Goal: Task Accomplishment & Management: Use online tool/utility

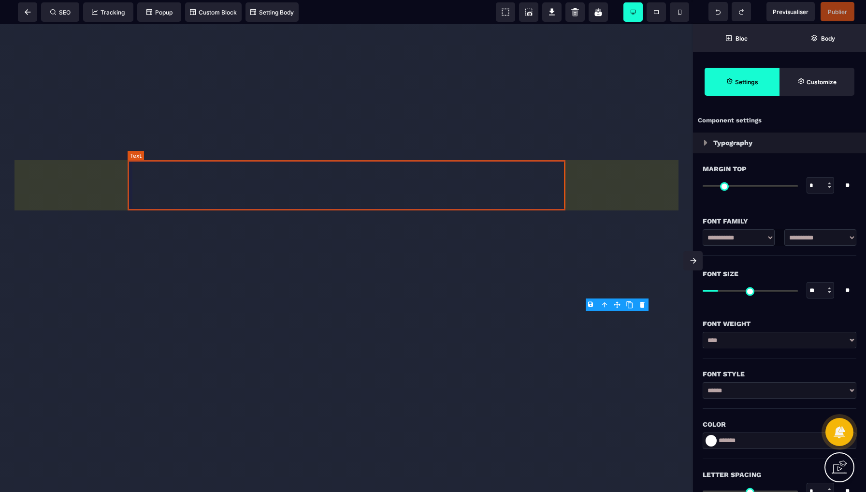
select select "***"
select select "**"
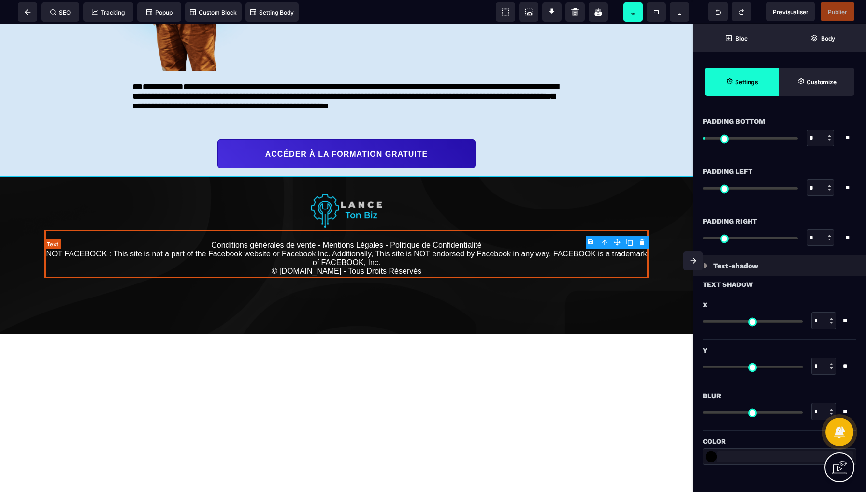
scroll to position [923, 0]
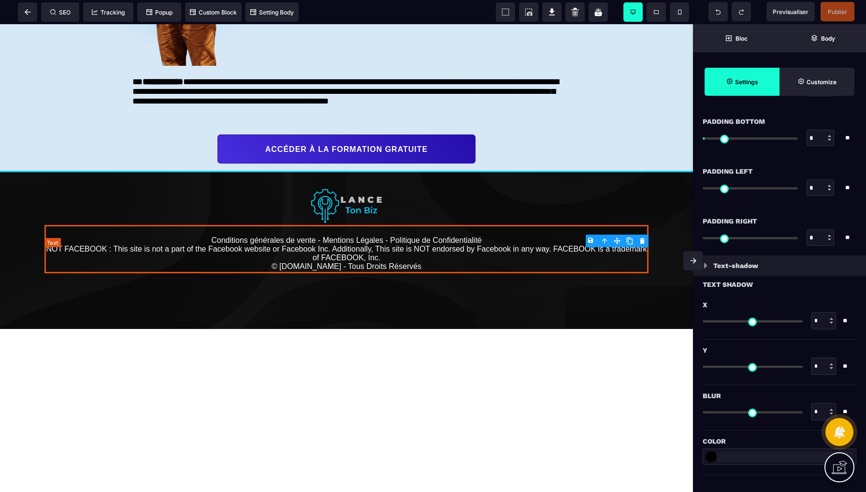
click at [411, 273] on text "Conditions générales de vente - Mentions Légales - Politique de Confidentialité…" at bounding box center [346, 249] width 604 height 48
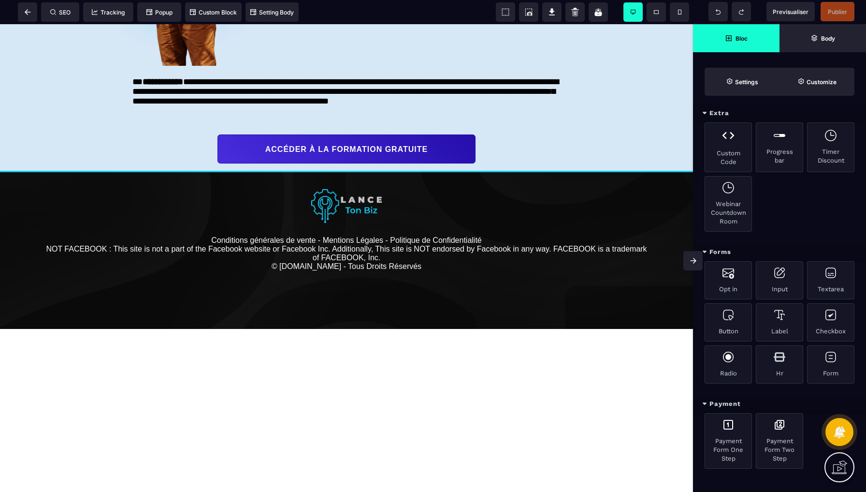
click at [749, 33] on span "Bloc" at bounding box center [736, 38] width 87 height 28
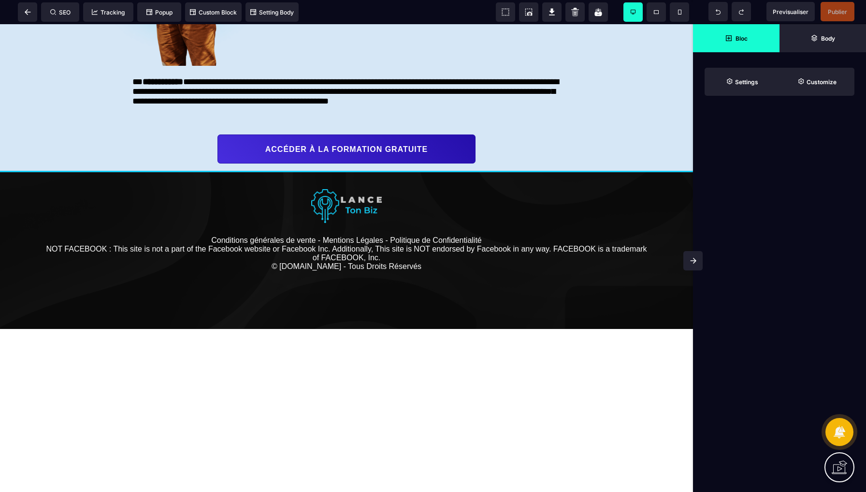
scroll to position [0, 0]
click at [749, 33] on span "Bloc" at bounding box center [736, 38] width 87 height 28
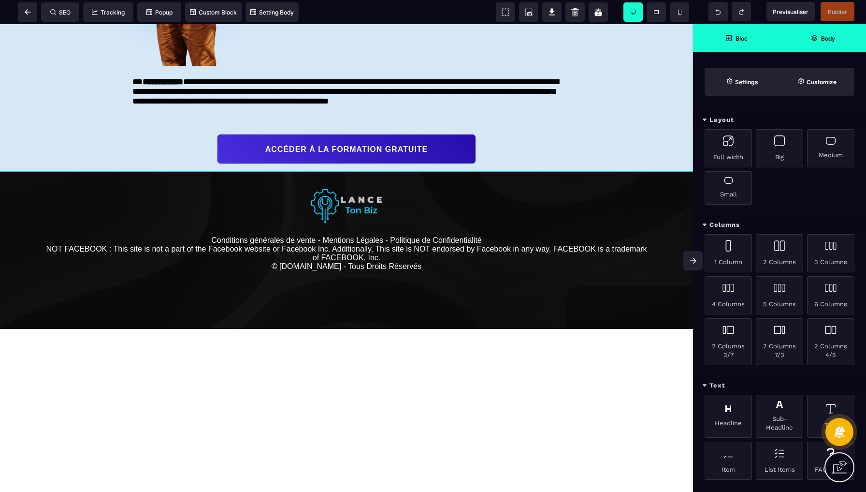
click at [822, 37] on strong "Body" at bounding box center [828, 38] width 14 height 7
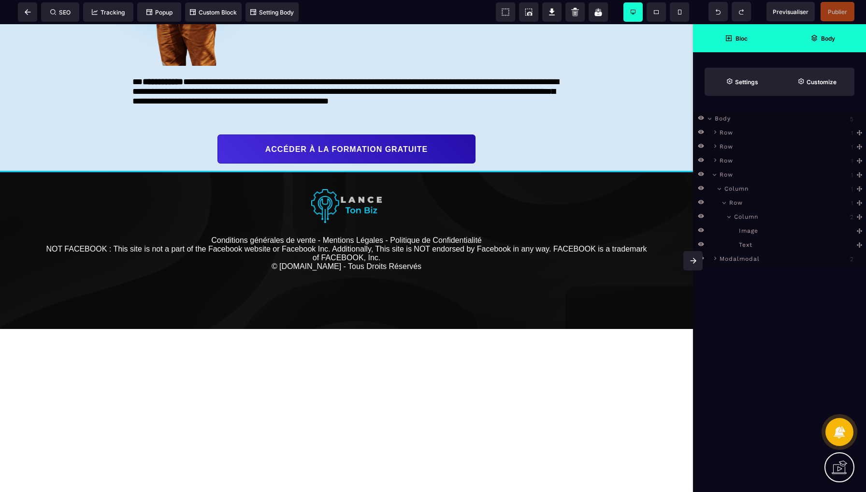
click at [749, 36] on span "Bloc" at bounding box center [736, 38] width 87 height 28
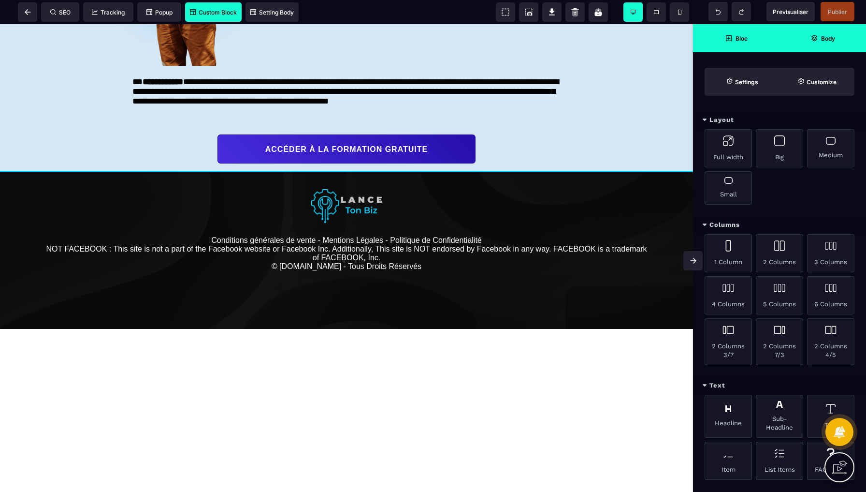
click at [219, 13] on span "Custom Block" at bounding box center [213, 12] width 47 height 7
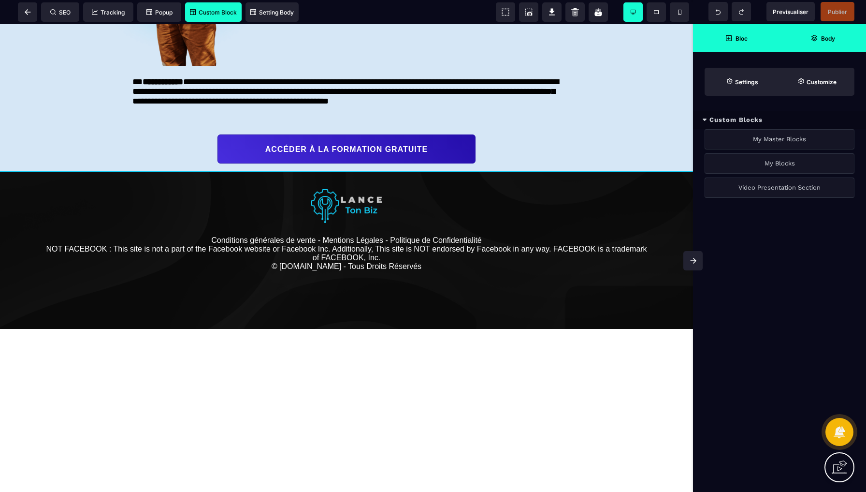
click at [739, 42] on strong "Bloc" at bounding box center [742, 38] width 12 height 7
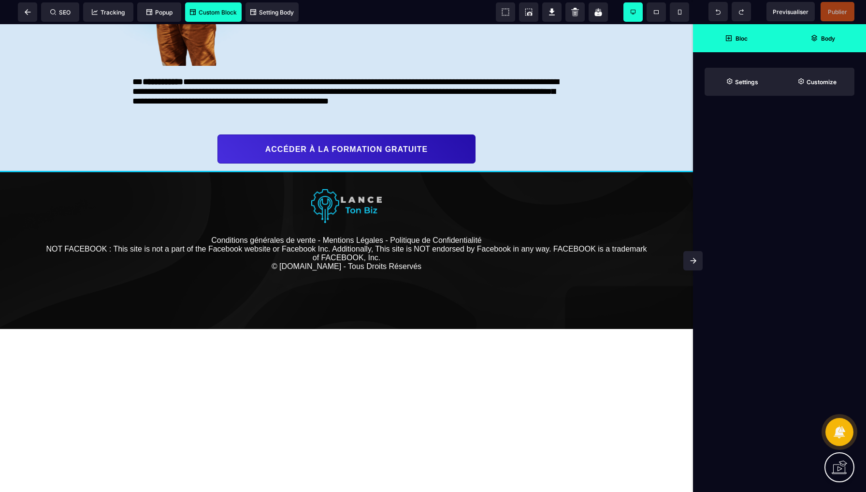
click at [739, 43] on span "Bloc" at bounding box center [736, 38] width 87 height 28
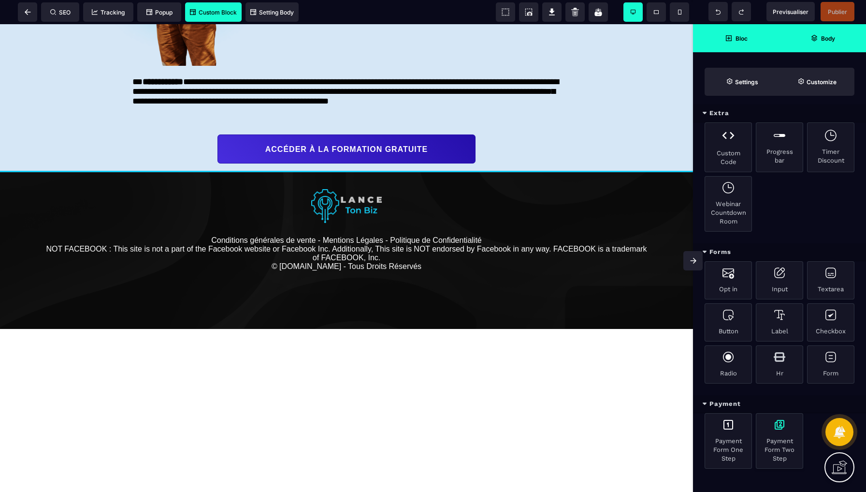
scroll to position [454, 0]
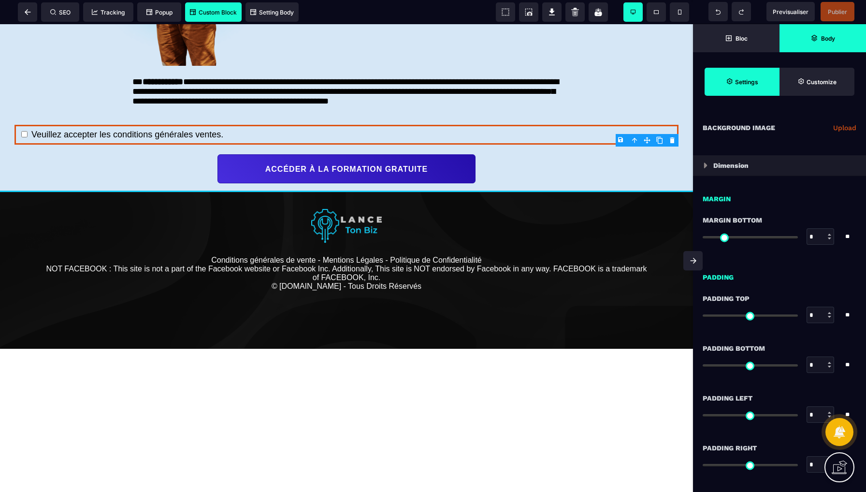
type input "**"
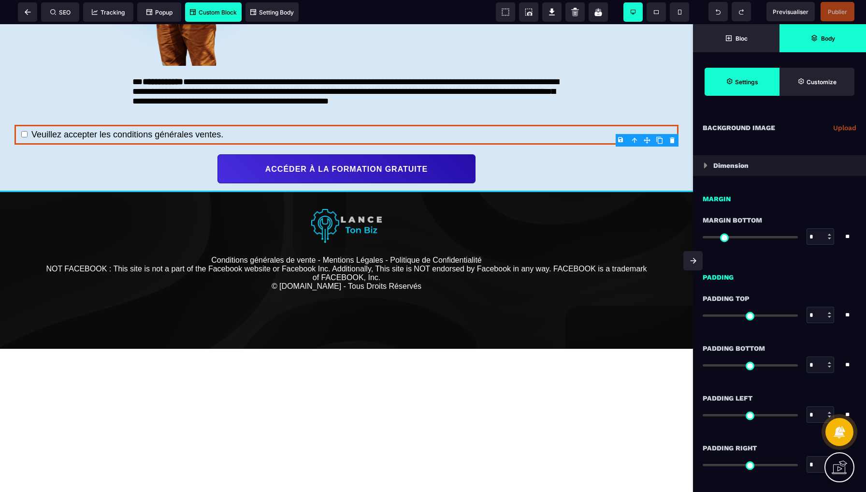
type input "**"
type input "*"
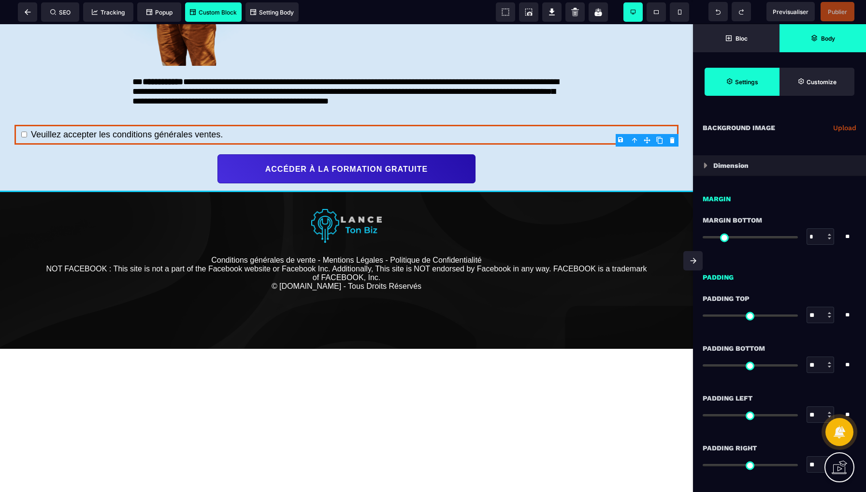
scroll to position [0, 0]
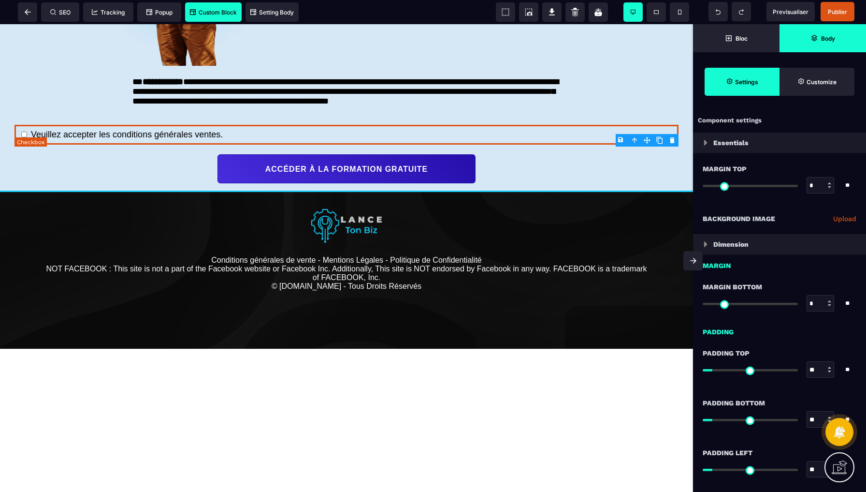
click at [246, 145] on div "Veuillez accepter les conditions générales ventes." at bounding box center [346, 135] width 664 height 20
click at [674, 142] on body "B I U S A ******* Checkbox SEO Tracking" at bounding box center [433, 246] width 866 height 492
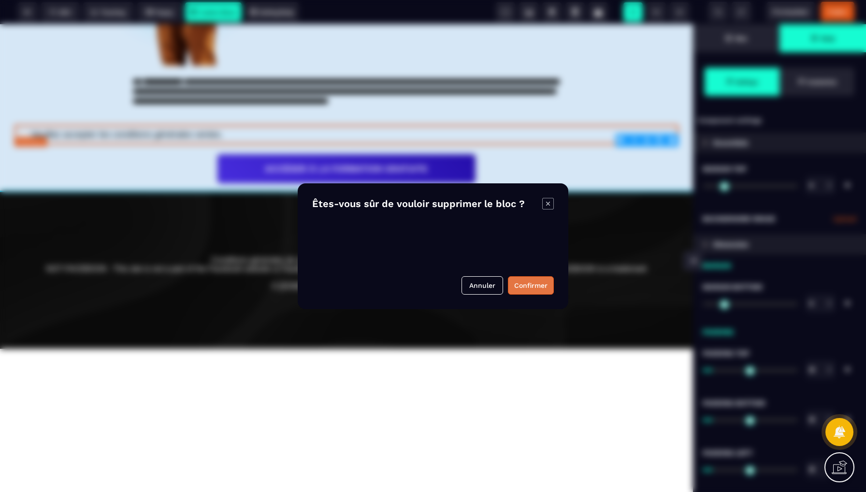
click at [532, 282] on button "Confirmer" at bounding box center [531, 285] width 46 height 18
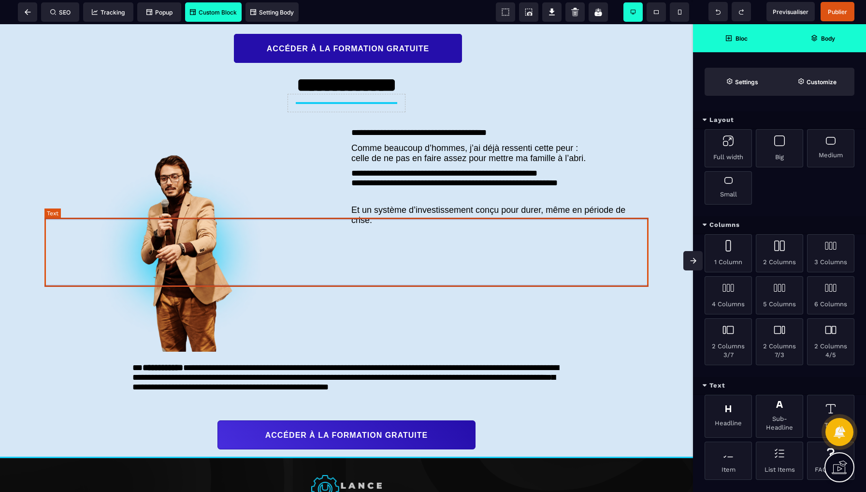
scroll to position [451, 0]
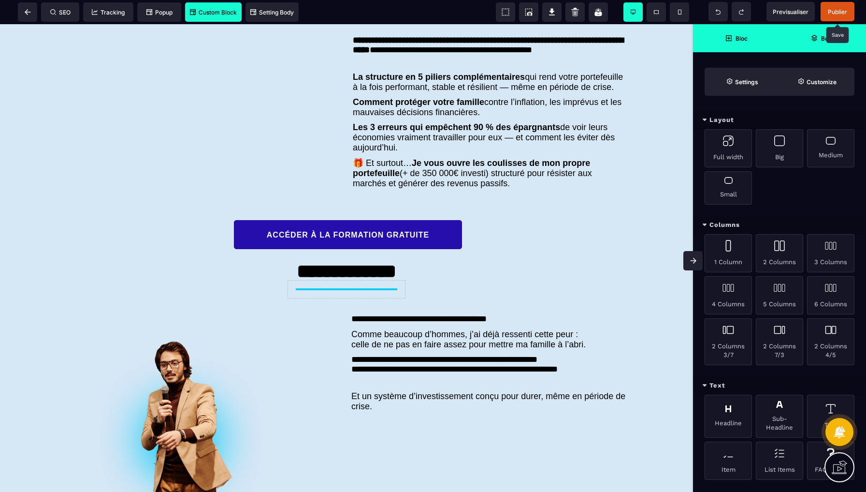
click at [831, 9] on span "Publier" at bounding box center [837, 11] width 19 height 7
click at [30, 11] on div "SEO Tracking Popup Custom Block Setting Body" at bounding box center [152, 11] width 300 height 19
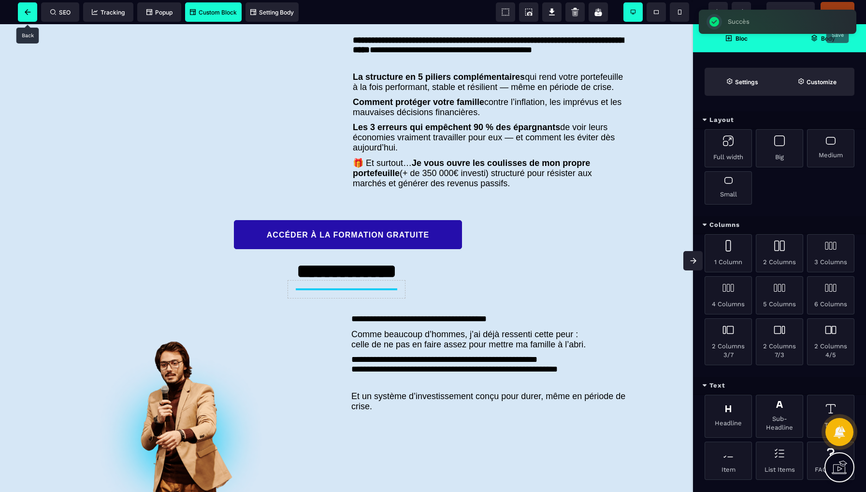
click at [29, 14] on icon at bounding box center [28, 12] width 6 height 6
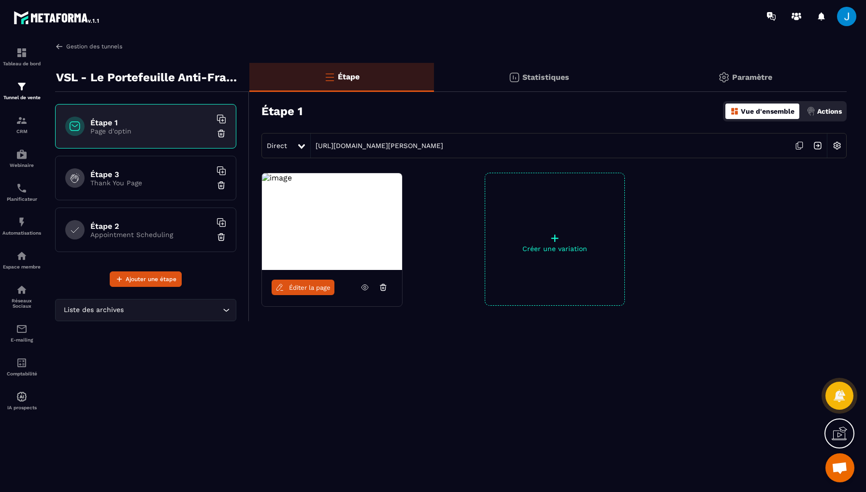
click at [74, 45] on link "Gestion des tunnels" at bounding box center [88, 46] width 67 height 9
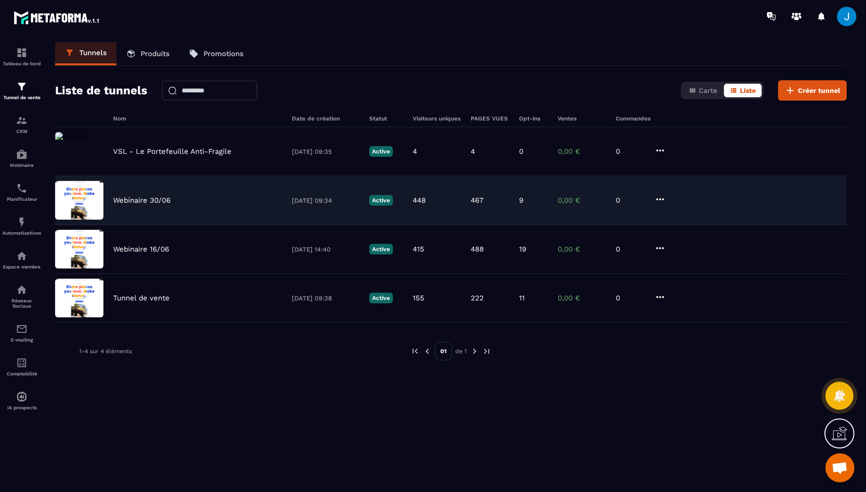
click at [130, 225] on div "Webinaire 30/06 [DATE] 09:34 Active 448 467 9 0,00 € 0" at bounding box center [451, 249] width 792 height 49
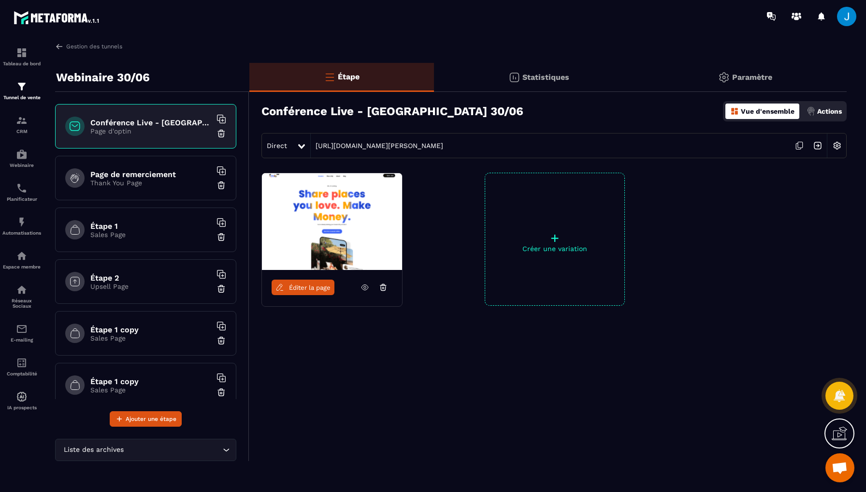
click at [316, 284] on span "Éditer la page" at bounding box center [310, 287] width 42 height 7
